Goal: Navigation & Orientation: Find specific page/section

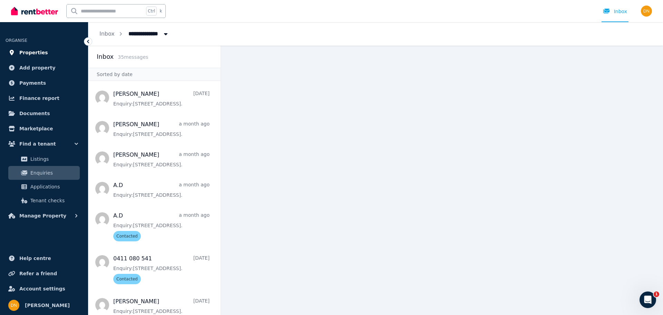
click at [33, 50] on span "Properties" at bounding box center [33, 52] width 29 height 8
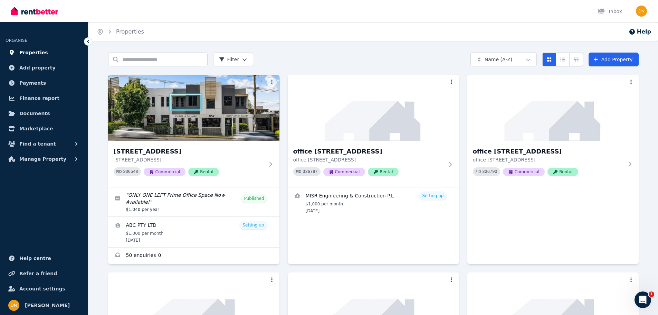
click at [37, 51] on span "Properties" at bounding box center [33, 52] width 29 height 8
click at [622, 12] on div "Inbox" at bounding box center [610, 11] width 24 height 7
